Goal: Transaction & Acquisition: Purchase product/service

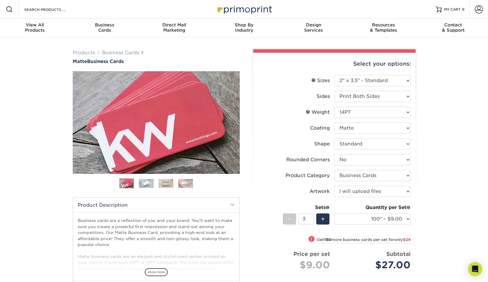
select select "2.00x3.50"
select select "0"
select select "3b5148f1-0588-4f88-a218-97bcfdce65c1"
select select "upload"
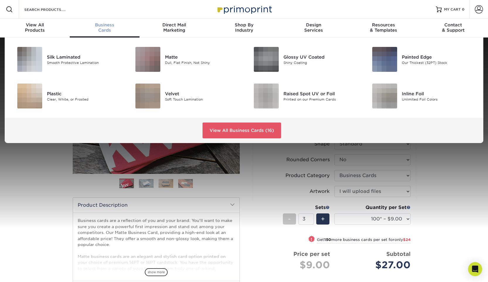
click at [101, 28] on div "Business Cards" at bounding box center [105, 27] width 70 height 11
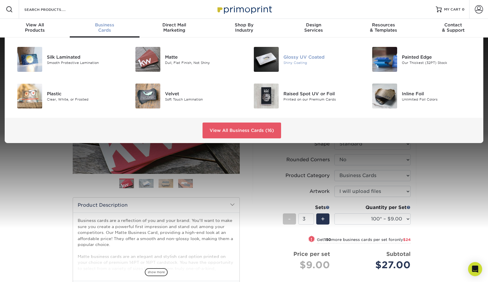
click at [278, 64] on img at bounding box center [266, 59] width 25 height 25
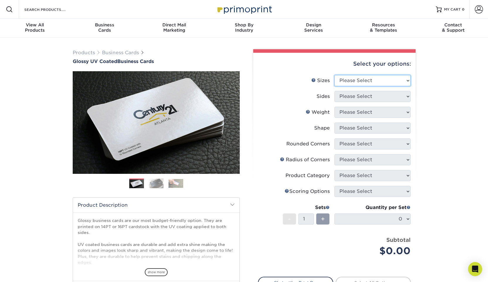
click at [364, 83] on select "Please Select 1.5" x 3.5" - Mini 1.75" x 3.5" - Mini 2" x 2" - Square 2" x 3" -…" at bounding box center [373, 80] width 76 height 11
select select "2.00x3.50"
